Goal: Task Accomplishment & Management: Complete application form

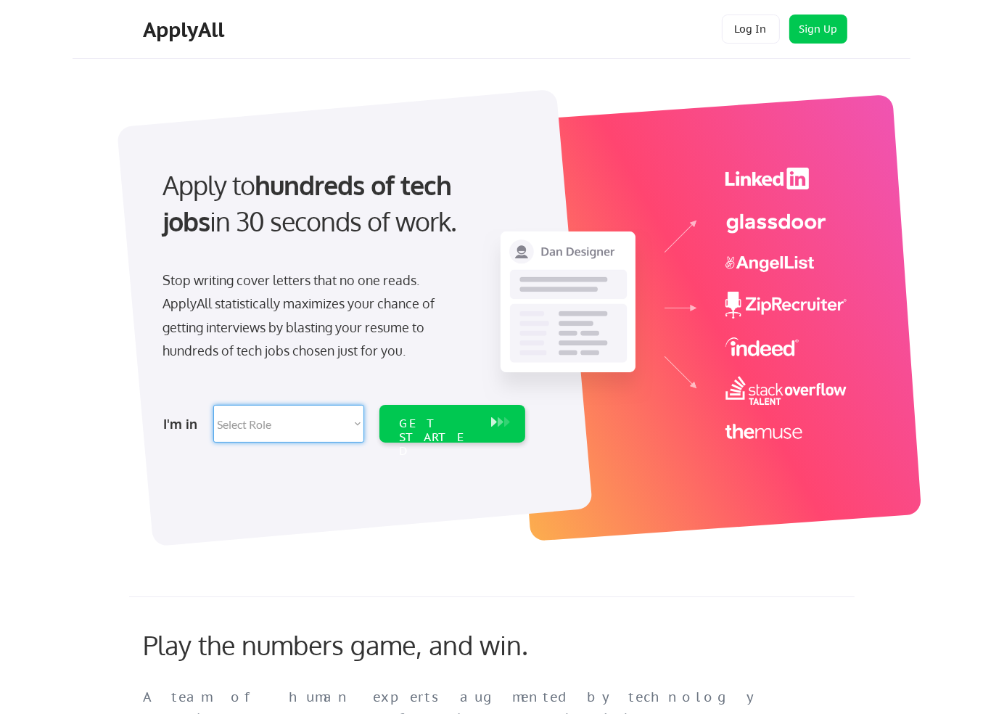
click at [356, 421] on select "Select Role Software Engineering Product Management Customer Success Sales UI/U…" at bounding box center [288, 424] width 151 height 38
select select ""technical_project_program_mgmt""
click at [213, 405] on select "Select Role Software Engineering Product Management Customer Success Sales UI/U…" at bounding box center [288, 424] width 151 height 38
select select ""technical_project_program_mgmt""
click at [416, 422] on div "GET STARTED" at bounding box center [439, 437] width 78 height 42
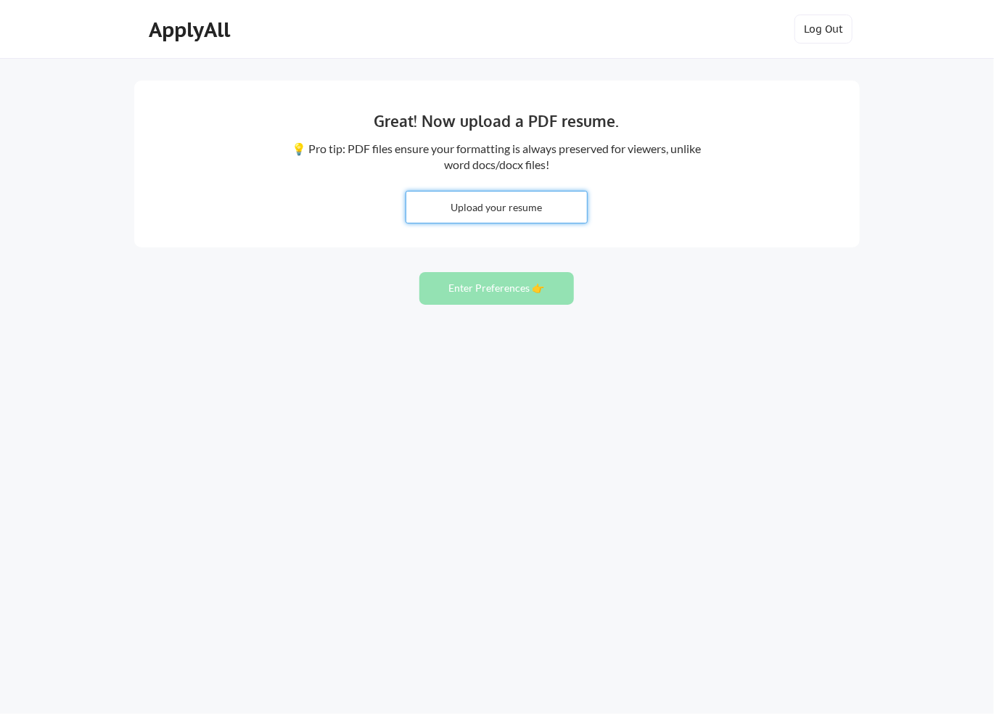
click at [466, 205] on input "file" at bounding box center [496, 206] width 181 height 31
type input "C:\fakepath\[PERSON_NAME] Resume CAO [DATE].pdf"
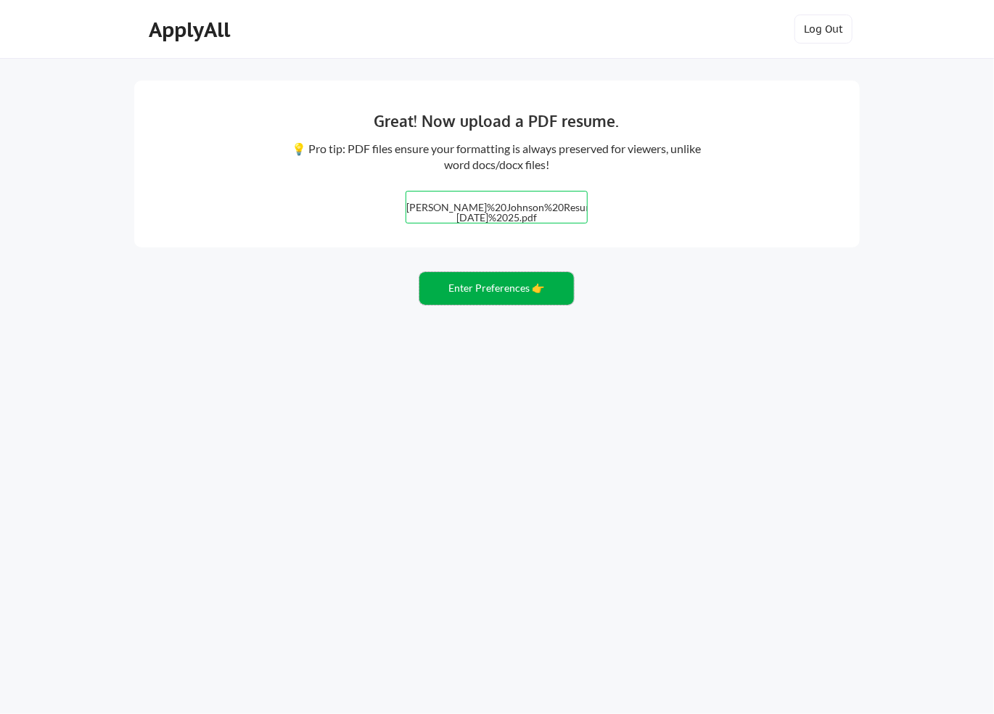
click at [471, 284] on button "Enter Preferences 👉" at bounding box center [496, 288] width 154 height 33
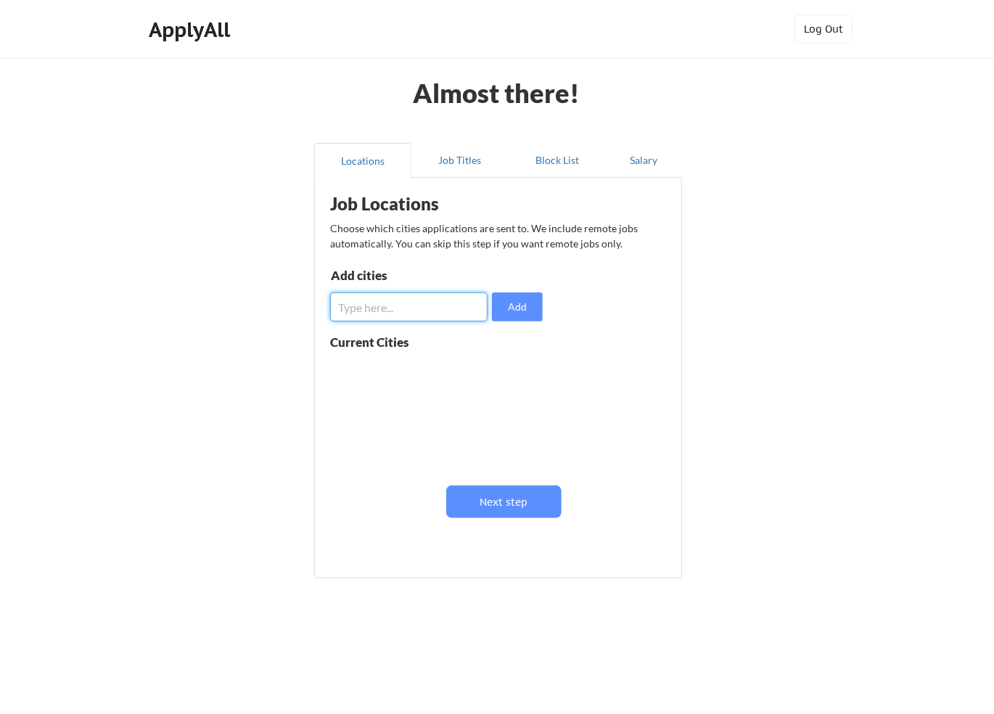
click at [461, 300] on input "input" at bounding box center [408, 306] width 157 height 29
type input "[GEOGRAPHIC_DATA], [GEOGRAPHIC_DATA]"
click at [498, 308] on button "Add" at bounding box center [517, 306] width 51 height 29
click at [455, 165] on button "Job Titles" at bounding box center [459, 160] width 97 height 35
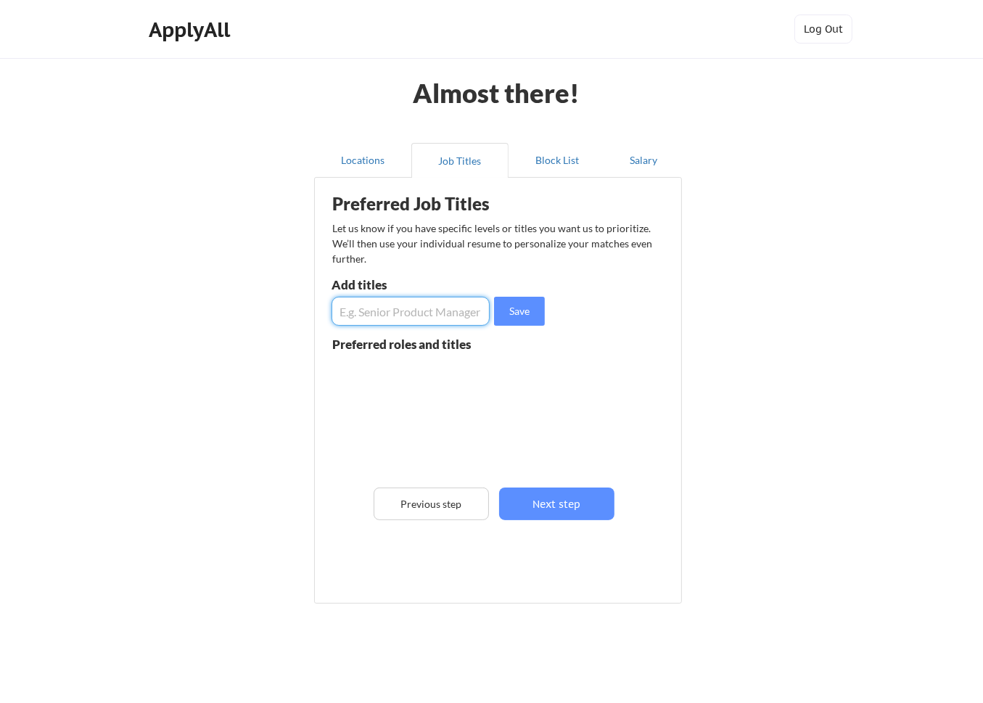
click at [424, 305] on input "input" at bounding box center [410, 311] width 158 height 29
type input "Security Lead"
click at [501, 310] on button "Save" at bounding box center [519, 311] width 51 height 29
click at [473, 310] on input "input" at bounding box center [410, 311] width 158 height 29
type input "Site Lead"
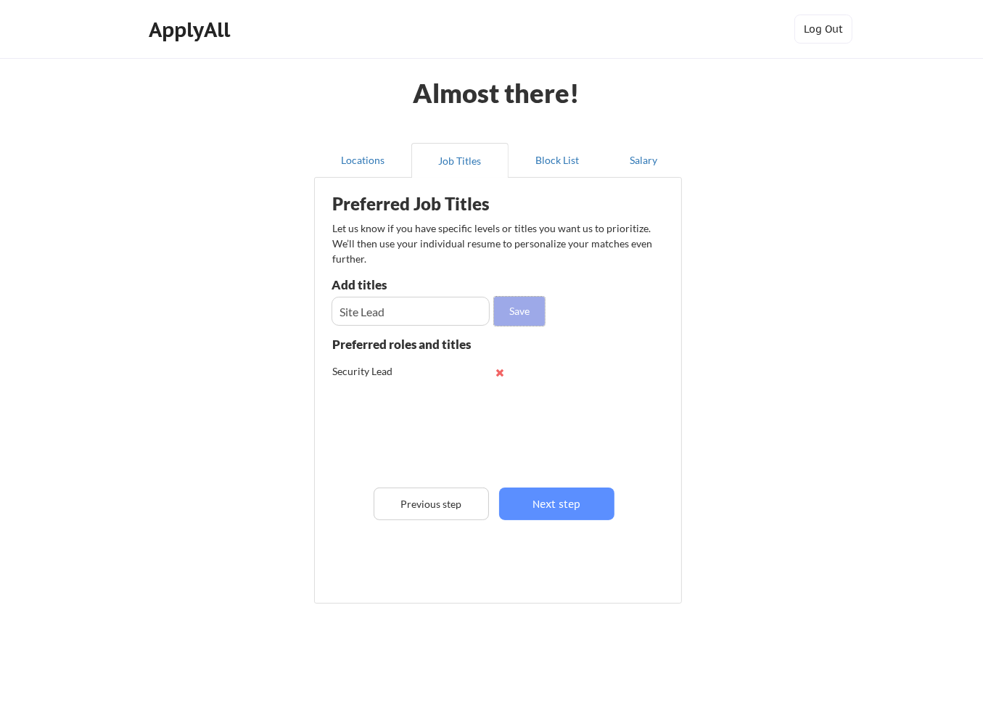
click at [505, 316] on button "Save" at bounding box center [519, 311] width 51 height 29
click at [481, 312] on input "input" at bounding box center [410, 311] width 158 height 29
type input "Program Manager"
click at [513, 315] on button "Save" at bounding box center [519, 311] width 51 height 29
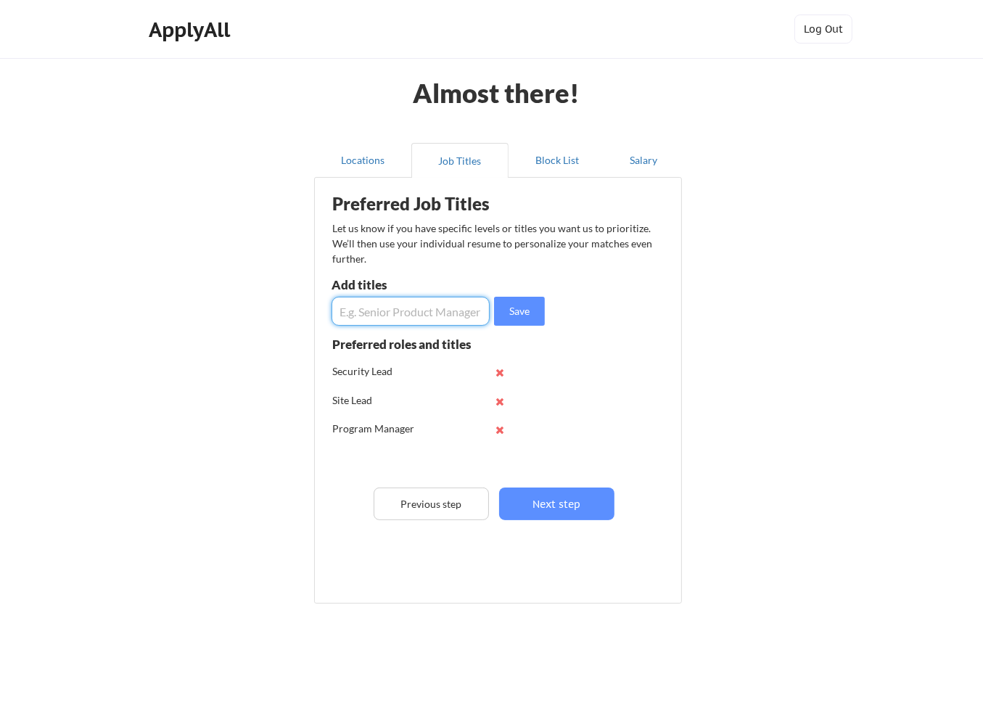
click at [482, 312] on input "input" at bounding box center [410, 311] width 158 height 29
type input "Project Manager"
click at [540, 312] on button "Save" at bounding box center [519, 311] width 51 height 29
click at [534, 165] on button "Block List" at bounding box center [556, 160] width 97 height 35
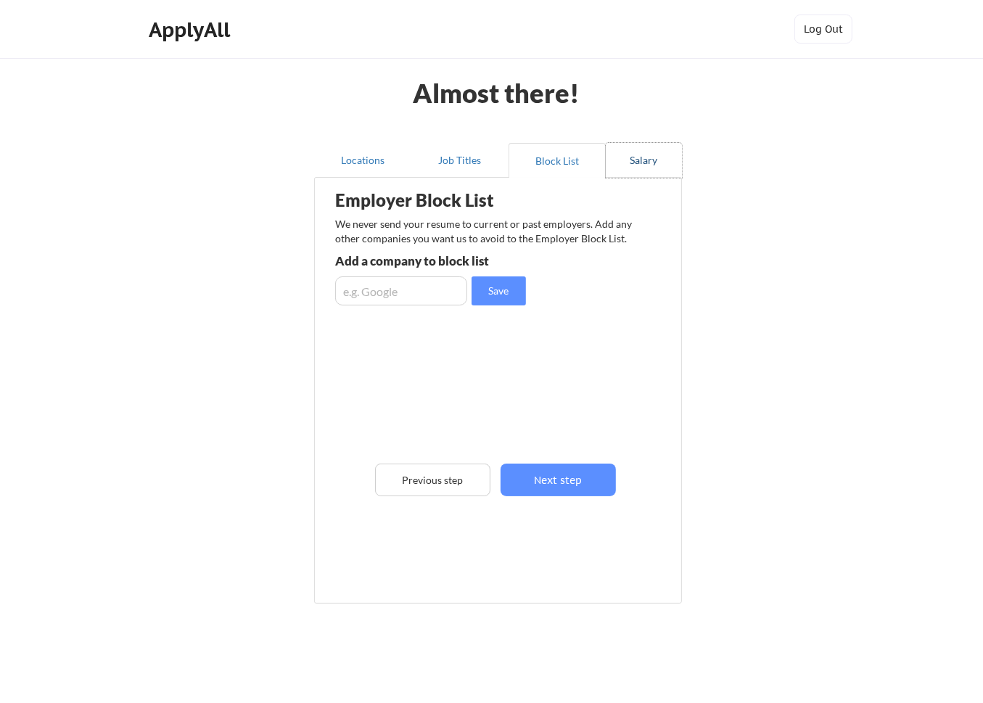
click at [627, 156] on button "Salary" at bounding box center [644, 160] width 76 height 35
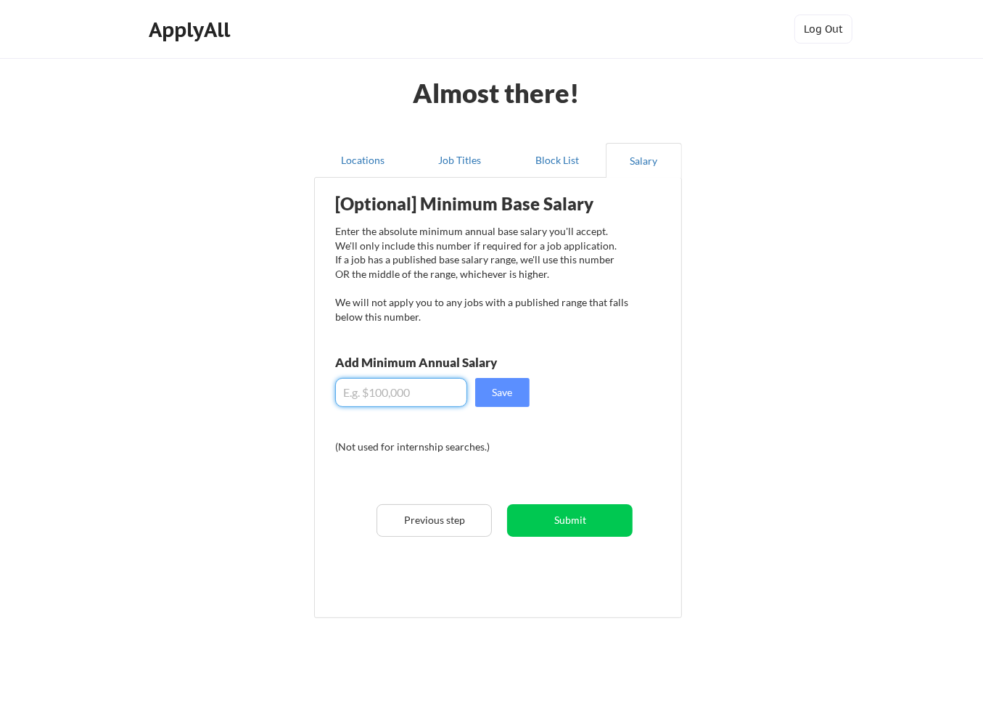
click at [383, 384] on input "input" at bounding box center [401, 392] width 132 height 29
type input "$105,000"
click at [503, 389] on button "Save" at bounding box center [502, 392] width 54 height 29
click at [537, 503] on div "[Optional] Minimum Base Salary Enter the absolute minimum annual base salary yo…" at bounding box center [501, 392] width 358 height 415
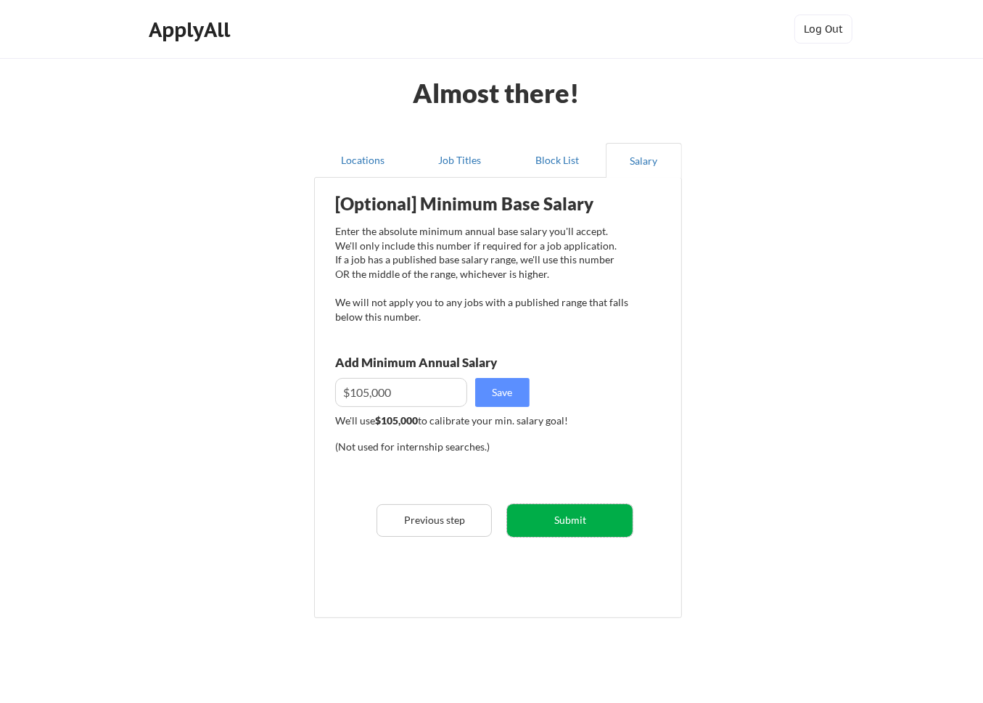
click at [537, 510] on button "Submit" at bounding box center [569, 520] width 125 height 33
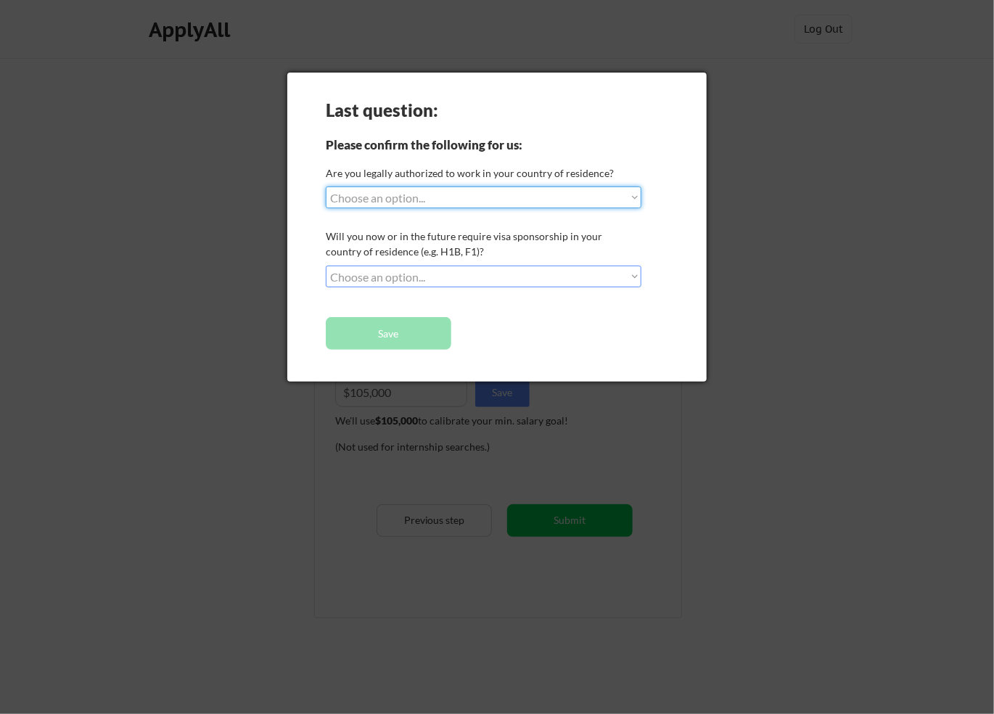
click at [606, 205] on select "Choose an option... Yes, I am a US Citizen Yes, I am a Canadian Citizen Yes, I …" at bounding box center [484, 197] width 316 height 22
select select ""yes__i_am_a_us_citizen""
click at [326, 186] on select "Choose an option... Yes, I am a US Citizen Yes, I am a Canadian Citizen Yes, I …" at bounding box center [484, 197] width 316 height 22
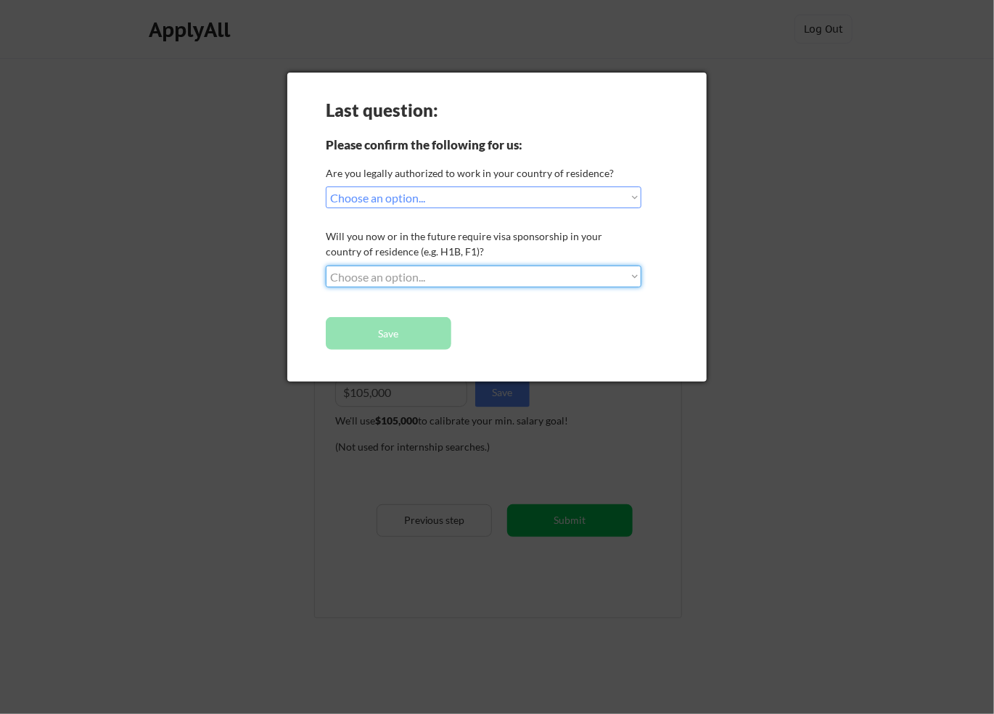
click at [596, 269] on select "Choose an option... No, I will not need sponsorship Yes, I will need sponsorship" at bounding box center [484, 276] width 316 height 22
select select ""no__i_will_not_need_sponsorship""
click at [326, 265] on select "Choose an option... No, I will not need sponsorship Yes, I will need sponsorship" at bounding box center [484, 276] width 316 height 22
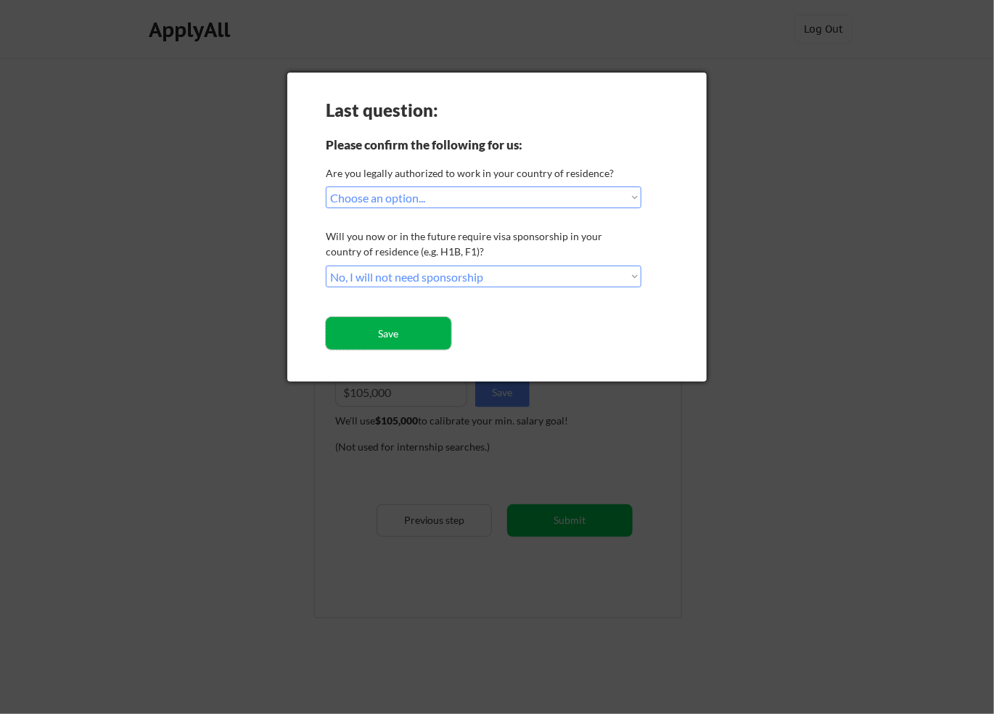
click at [440, 329] on button "Save" at bounding box center [388, 333] width 125 height 33
